Goal: Transaction & Acquisition: Purchase product/service

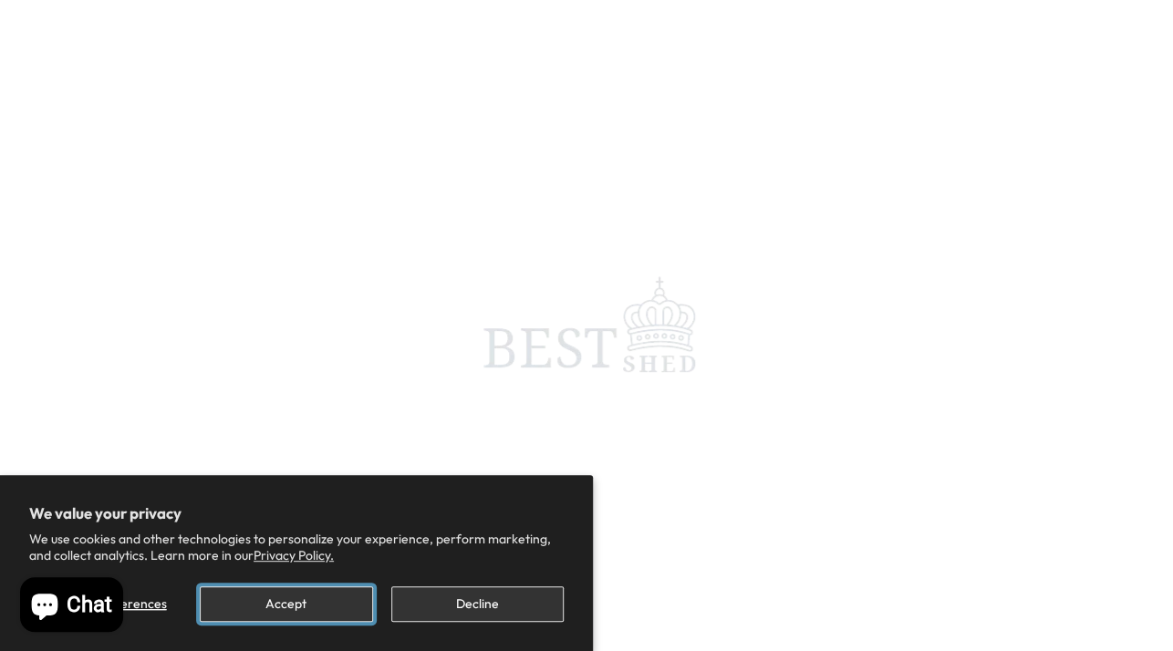
click at [303, 612] on button "Accept" at bounding box center [286, 604] width 172 height 36
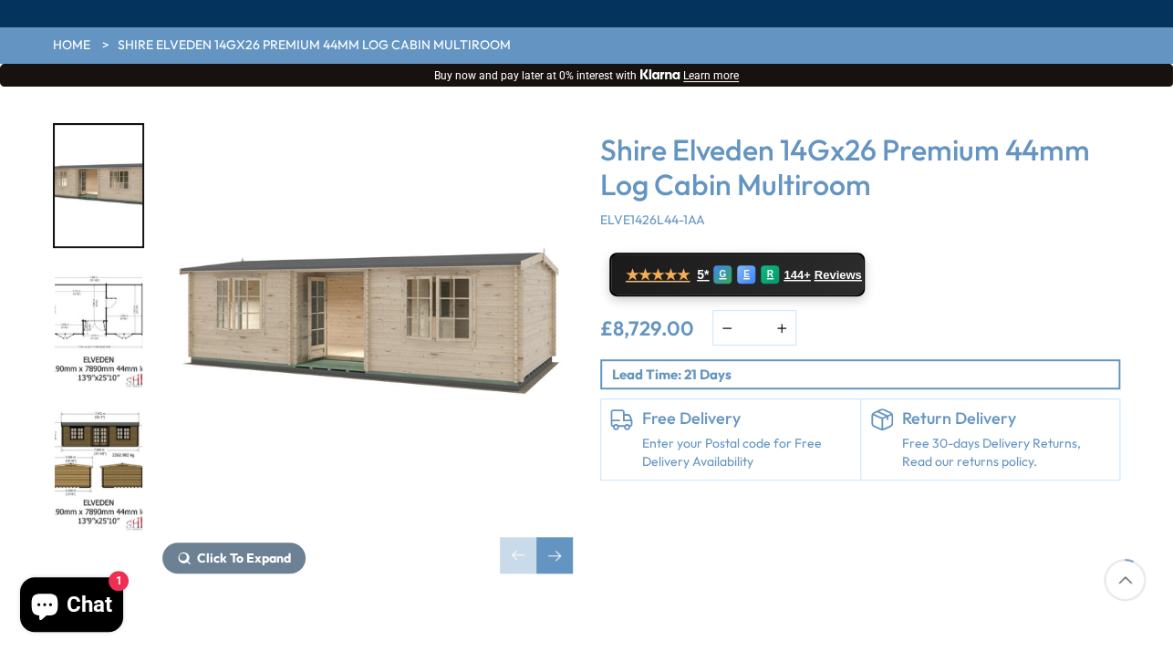
scroll to position [224, 0]
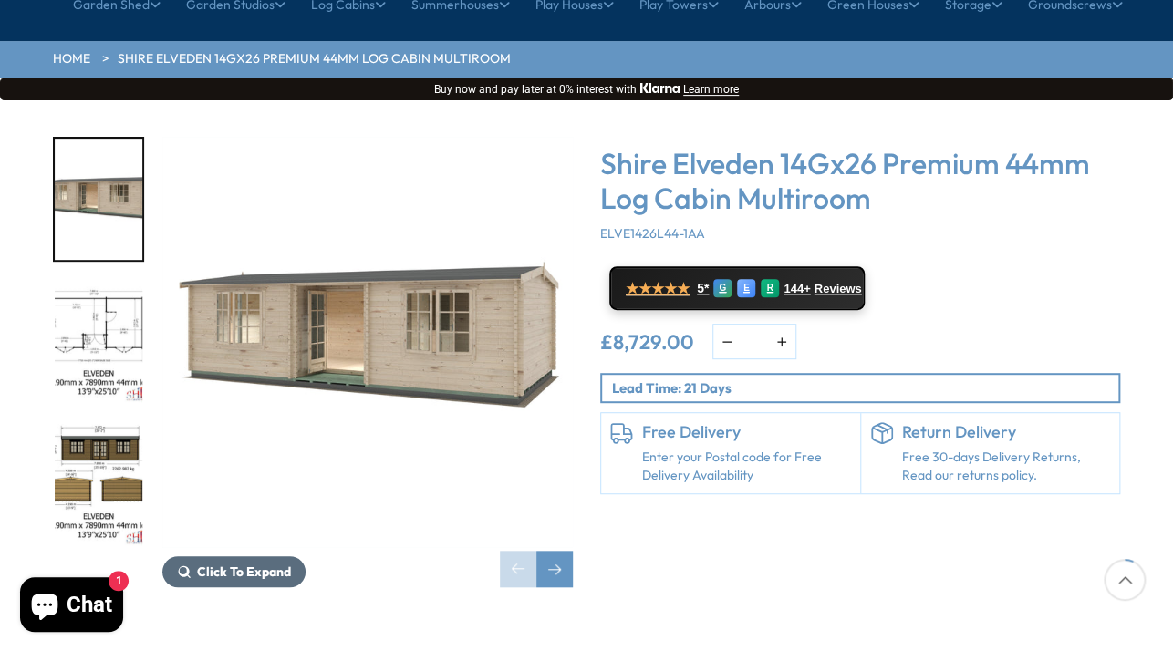
click at [211, 564] on span "Click To Expand" at bounding box center [244, 572] width 94 height 16
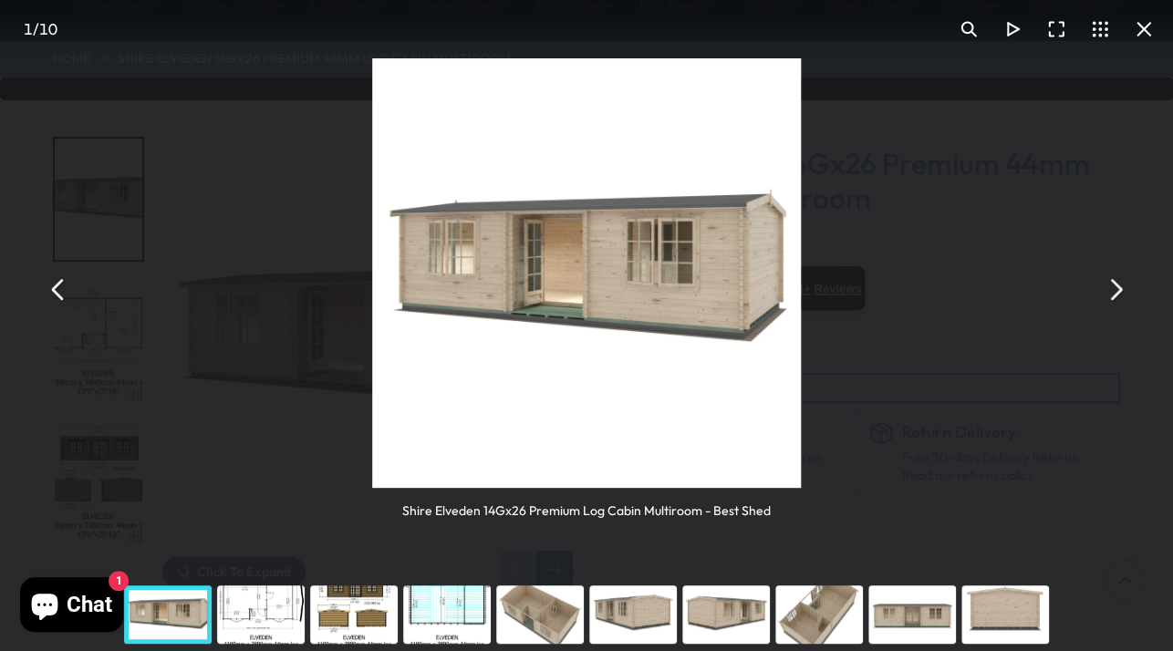
drag, startPoint x: 553, startPoint y: 617, endPoint x: 544, endPoint y: 607, distance: 12.9
click at [551, 616] on div "You can close this modal content with the ESC key" at bounding box center [539, 614] width 93 height 73
